Goal: Task Accomplishment & Management: Complete application form

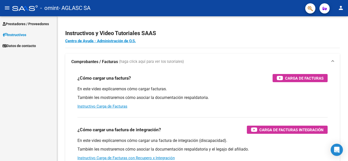
click at [42, 22] on span "Prestadores / Proveedores" at bounding box center [26, 24] width 46 height 6
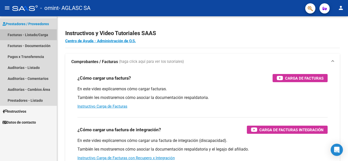
click at [37, 36] on link "Facturas - Listado/Carga" at bounding box center [28, 34] width 57 height 11
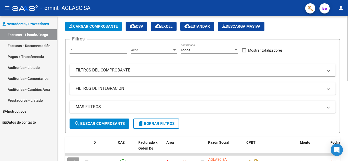
scroll to position [17, 0]
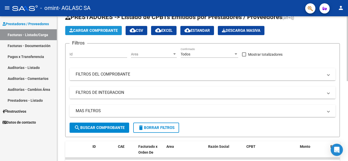
click at [96, 31] on span "Cargar Comprobante" at bounding box center [93, 30] width 48 height 5
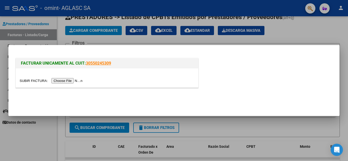
click at [65, 81] on input "file" at bounding box center [52, 80] width 64 height 5
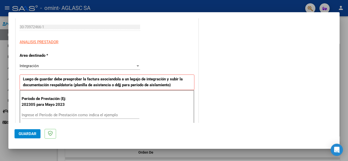
scroll to position [109, 0]
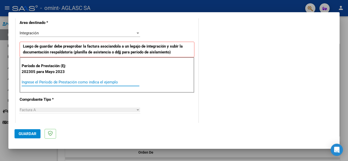
click at [70, 80] on input "Ingrese el Período de Prestación como indica el ejemplo" at bounding box center [81, 82] width 118 height 5
type input "202507"
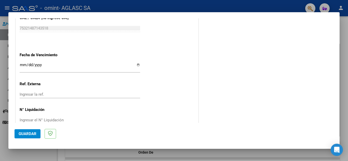
scroll to position [324, 0]
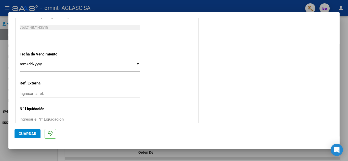
click at [137, 65] on input "Ingresar la fecha" at bounding box center [80, 66] width 120 height 8
type input "[DATE]"
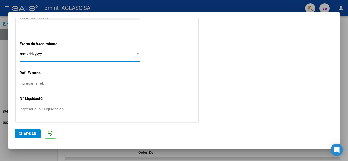
click at [28, 133] on span "Guardar" at bounding box center [28, 134] width 18 height 5
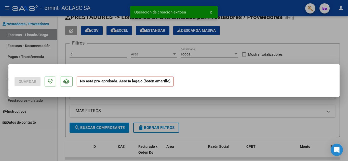
scroll to position [0, 0]
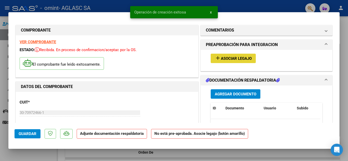
click at [223, 60] on span "Asociar Legajo" at bounding box center [236, 58] width 31 height 5
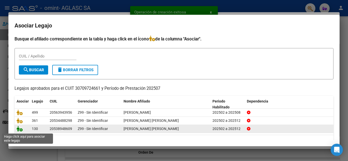
click at [18, 130] on icon at bounding box center [20, 129] width 6 height 6
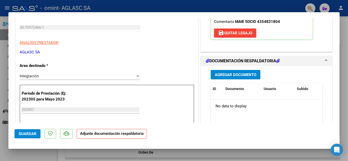
scroll to position [85, 0]
click at [242, 77] on span "Agregar Documento" at bounding box center [236, 75] width 42 height 5
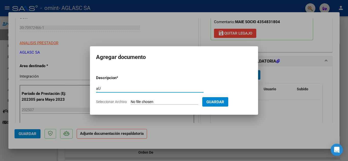
type input "a"
type input "Autorizacion"
click at [109, 102] on span "Seleccionar Archivo" at bounding box center [111, 102] width 31 height 4
click at [131, 102] on input "Seleccionar Archivo" at bounding box center [165, 102] width 68 height 5
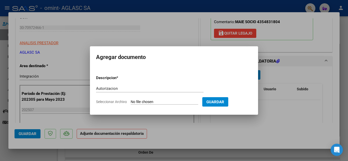
type input "C:\fakepath\AUTORIZACION ALCAYAGA IE FEB DIC 2025.pdf"
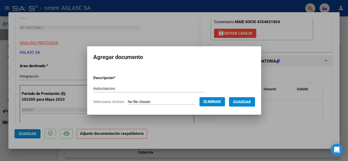
click at [231, 54] on h2 "Agregar documento" at bounding box center [174, 57] width 162 height 10
click at [251, 101] on span "Guardar" at bounding box center [242, 102] width 18 height 5
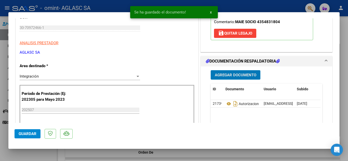
click at [235, 74] on span "Agregar Documento" at bounding box center [236, 75] width 42 height 5
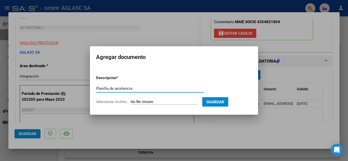
type input "Planilla de asistencia"
click at [111, 103] on span "Seleccionar Archivo" at bounding box center [111, 102] width 31 height 4
click at [131, 103] on input "Seleccionar Archivo" at bounding box center [165, 102] width 68 height 5
type input "C:\fakepath\PLANILLA ALCAYAGA IE [PERSON_NAME] 2025.pdf"
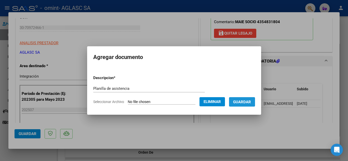
click at [251, 104] on span "Guardar" at bounding box center [242, 102] width 18 height 5
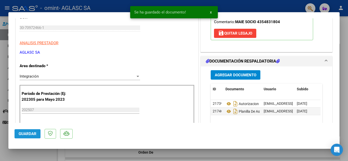
click at [30, 136] on span "Guardar" at bounding box center [28, 134] width 18 height 5
click at [201, 154] on div at bounding box center [174, 80] width 348 height 161
type input "$ 0,00"
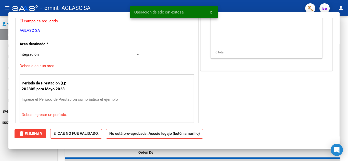
scroll to position [70, 0]
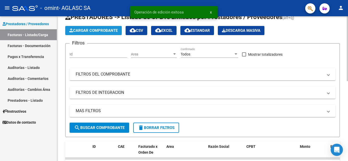
click at [113, 34] on button "Cargar Comprobante" at bounding box center [93, 30] width 57 height 9
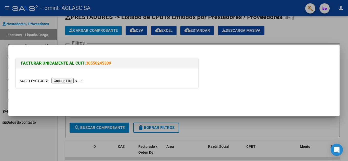
click at [63, 82] on input "file" at bounding box center [52, 80] width 64 height 5
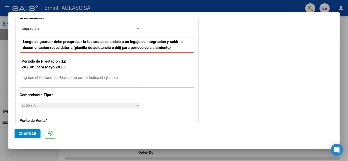
scroll to position [127, 0]
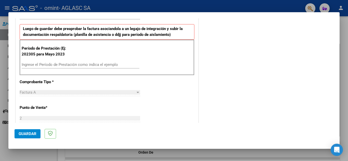
click at [81, 65] on input "Ingrese el Período de Prestación como indica el ejemplo" at bounding box center [81, 64] width 118 height 5
type input "202507"
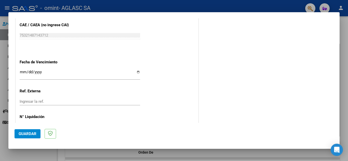
scroll to position [334, 0]
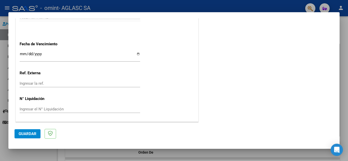
click at [137, 53] on input "Ingresar la fecha" at bounding box center [80, 56] width 120 height 8
type input "[DATE]"
click at [29, 134] on span "Guardar" at bounding box center [28, 134] width 18 height 5
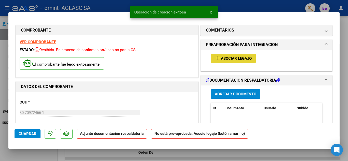
click at [218, 62] on button "add Asociar Legajo" at bounding box center [233, 58] width 45 height 9
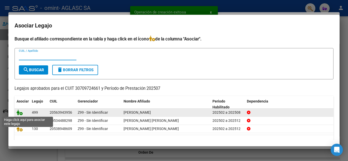
click at [19, 112] on icon at bounding box center [20, 113] width 6 height 6
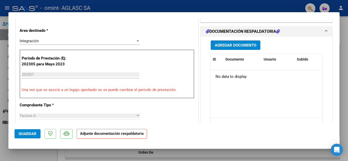
scroll to position [116, 0]
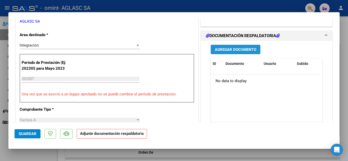
click at [231, 50] on span "Agregar Documento" at bounding box center [236, 49] width 42 height 5
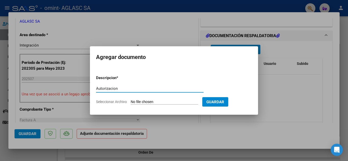
type input "Autorizacion"
click at [107, 102] on span "Seleccionar Archivo" at bounding box center [111, 102] width 31 height 4
click at [131, 102] on input "Seleccionar Archivo" at bounding box center [165, 102] width 68 height 5
type input "C:\fakepath\AUTORIZACION MIRANDA IE FEB [DATE].pdf"
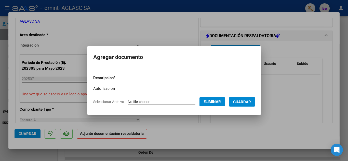
click at [250, 101] on span "Guardar" at bounding box center [242, 102] width 18 height 5
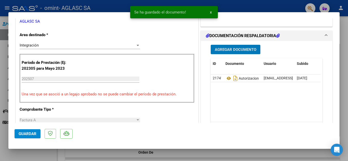
click at [244, 49] on span "Agregar Documento" at bounding box center [236, 49] width 42 height 5
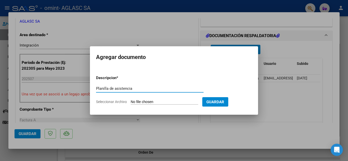
type input "Planilla de asistencia"
click at [120, 99] on form "Descripcion * Planilla de asistencia Escriba aquí una descripcion Seleccionar A…" at bounding box center [174, 89] width 156 height 37
click at [117, 101] on span "Seleccionar Archivo" at bounding box center [111, 102] width 31 height 4
click at [131, 101] on input "Seleccionar Archivo" at bounding box center [165, 102] width 68 height 5
type input "C:\fakepath\PLANILLA MIRANDA IE [PERSON_NAME] 2025.pdf"
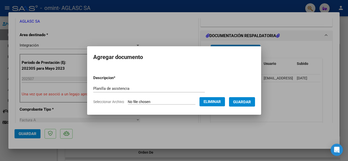
click at [249, 101] on span "Guardar" at bounding box center [242, 102] width 18 height 5
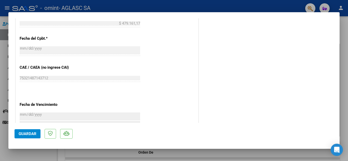
scroll to position [291, 0]
click at [28, 134] on span "Guardar" at bounding box center [28, 134] width 18 height 5
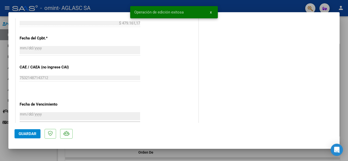
click at [58, 155] on div at bounding box center [174, 80] width 348 height 161
type input "$ 0,00"
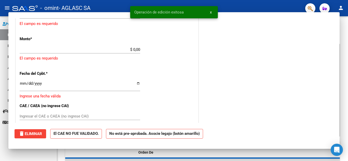
scroll to position [317, 0]
